Goal: Information Seeking & Learning: Learn about a topic

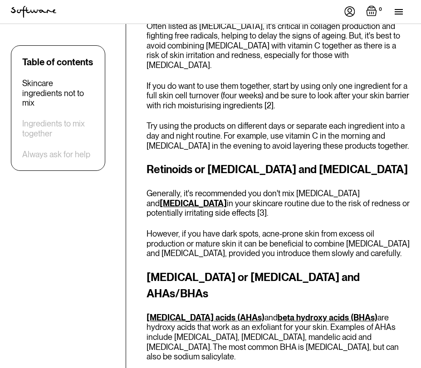
scroll to position [836, 0]
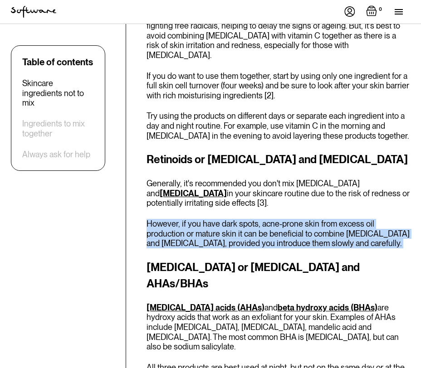
drag, startPoint x: 233, startPoint y: 184, endPoint x: 241, endPoint y: 227, distance: 44.3
click at [241, 227] on div "Skincare ingredients not to mix Not all skincare ingredients are designed to be…" at bounding box center [279, 226] width 264 height 1076
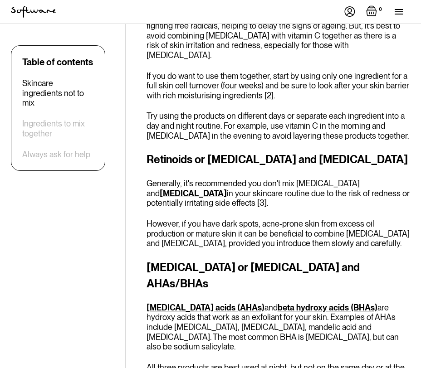
drag, startPoint x: 241, startPoint y: 227, endPoint x: 240, endPoint y: 178, distance: 49.4
click at [240, 178] on div "Skincare ingredients not to mix Not all skincare ingredients are designed to be…" at bounding box center [279, 226] width 264 height 1076
click at [240, 179] on p "Generally, it's recommended you don't mix [MEDICAL_DATA] and [MEDICAL_DATA] in …" at bounding box center [279, 193] width 264 height 29
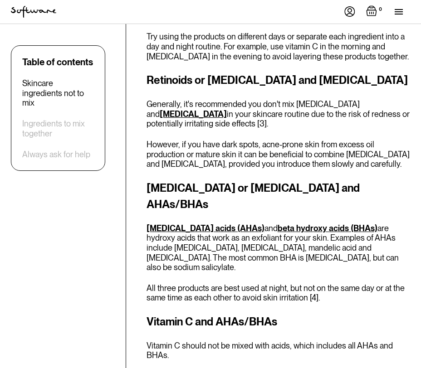
scroll to position [916, 0]
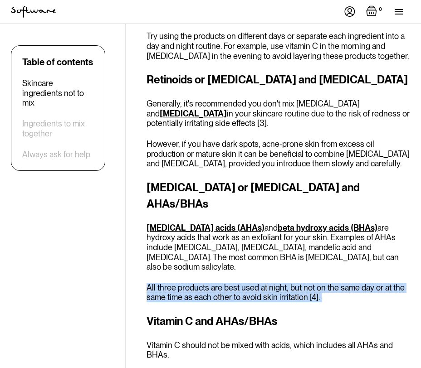
drag, startPoint x: 243, startPoint y: 225, endPoint x: 257, endPoint y: 254, distance: 33.3
click at [257, 254] on div "Skincare ingredients not to mix Not all skincare ingredients are designed to be…" at bounding box center [279, 146] width 264 height 1076
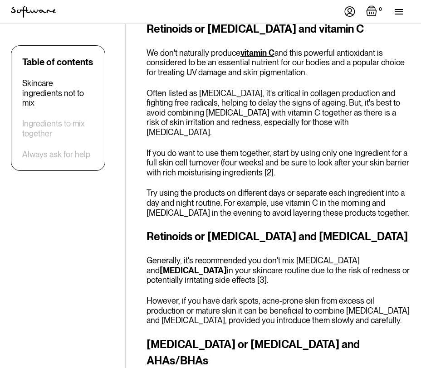
scroll to position [782, 0]
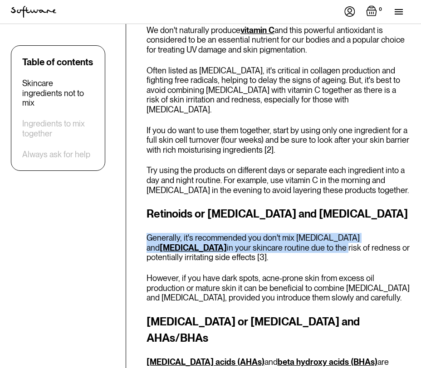
drag, startPoint x: 240, startPoint y: 199, endPoint x: 237, endPoint y: 222, distance: 23.7
click at [237, 222] on div "Retinoids or [MEDICAL_DATA] and [MEDICAL_DATA] Generally, it's recommended you …" at bounding box center [279, 254] width 264 height 97
click at [237, 233] on p "Generally, it's recommended you don't mix [MEDICAL_DATA] and [MEDICAL_DATA] in …" at bounding box center [279, 247] width 264 height 29
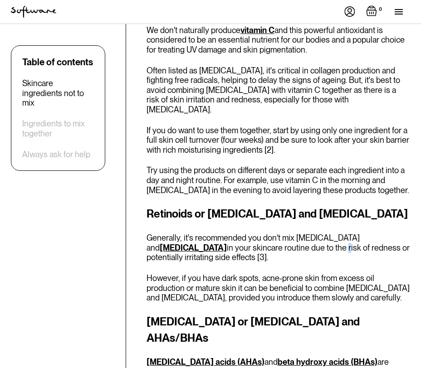
click at [237, 233] on p "Generally, it's recommended you don't mix [MEDICAL_DATA] and [MEDICAL_DATA] in …" at bounding box center [279, 247] width 264 height 29
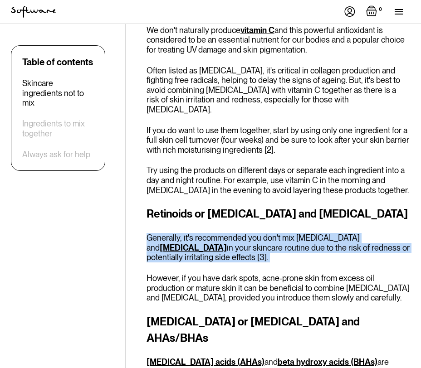
click at [237, 233] on p "Generally, it's recommended you don't mix [MEDICAL_DATA] and [MEDICAL_DATA] in …" at bounding box center [279, 247] width 264 height 29
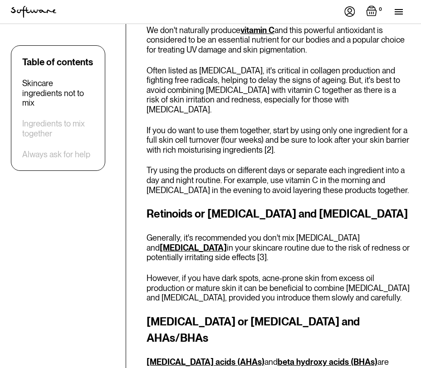
click at [237, 233] on p "Generally, it's recommended you don't mix [MEDICAL_DATA] and [MEDICAL_DATA] in …" at bounding box center [279, 247] width 264 height 29
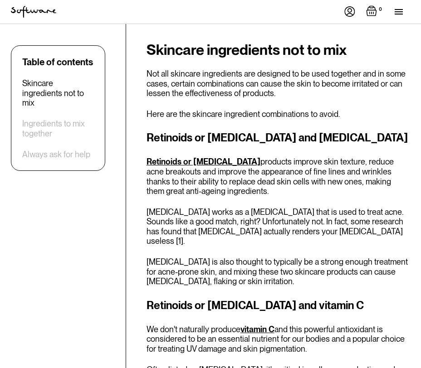
scroll to position [483, 0]
